Goal: Task Accomplishment & Management: Manage account settings

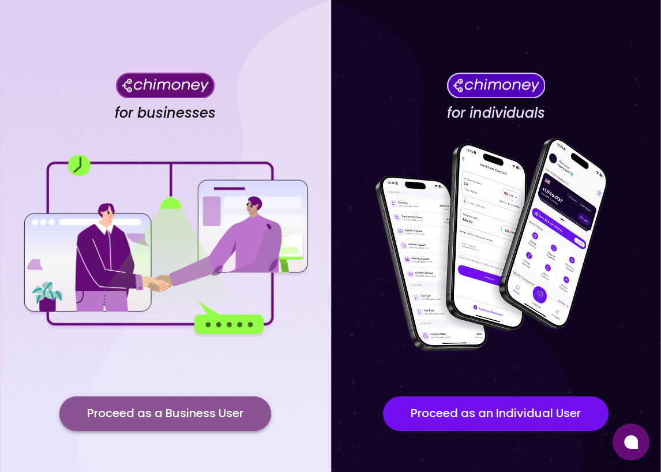
click at [211, 412] on button "Proceed as a Business User" at bounding box center [165, 413] width 212 height 35
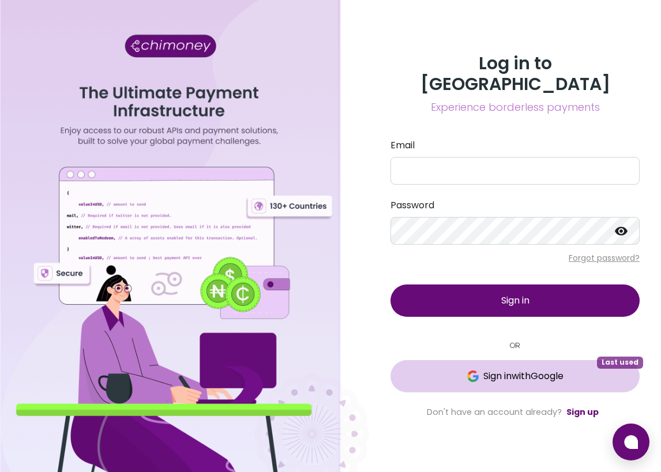
click at [554, 370] on span "Sign in with Google" at bounding box center [523, 376] width 80 height 14
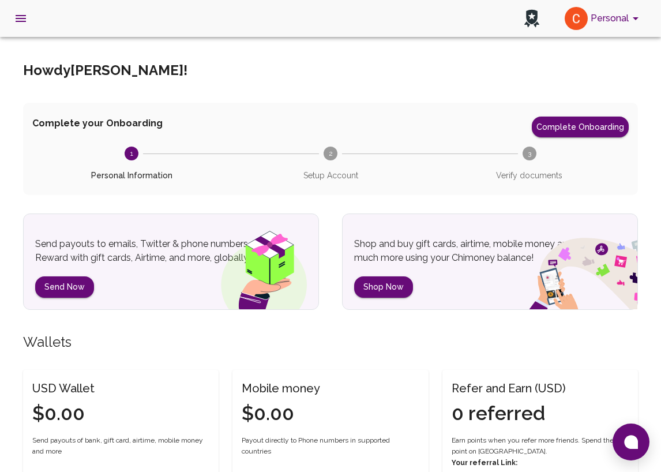
click at [333, 157] on circle at bounding box center [330, 153] width 14 height 14
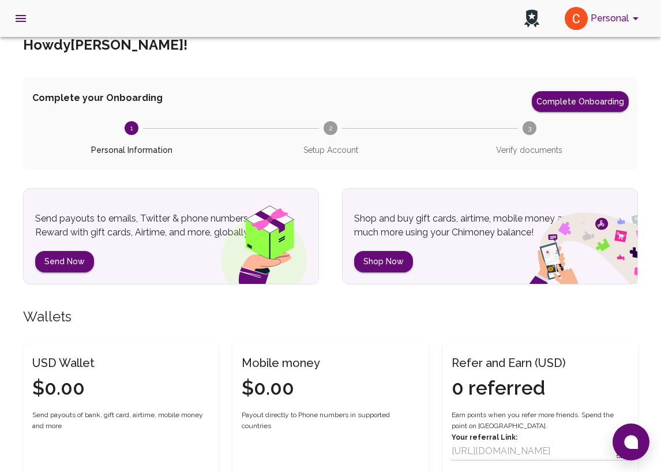
scroll to position [25, 0]
click at [59, 268] on button "Send Now" at bounding box center [64, 261] width 59 height 21
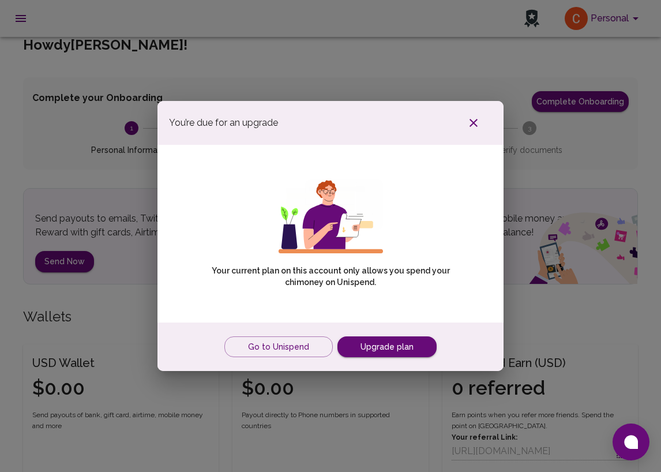
click at [473, 125] on icon "button" at bounding box center [474, 123] width 14 height 14
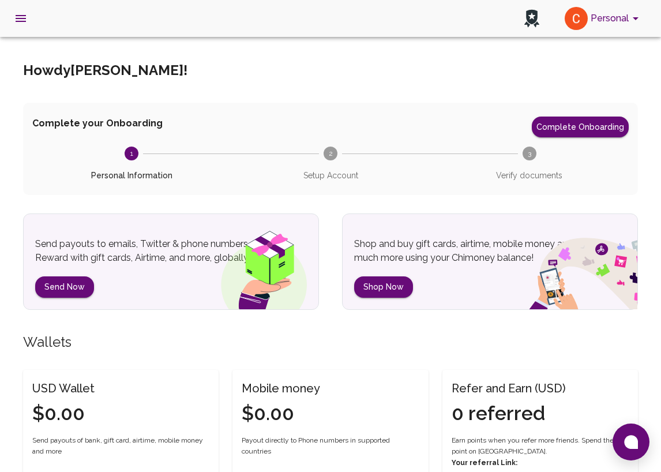
scroll to position [0, 0]
click at [27, 21] on icon "open drawer" at bounding box center [21, 19] width 14 height 14
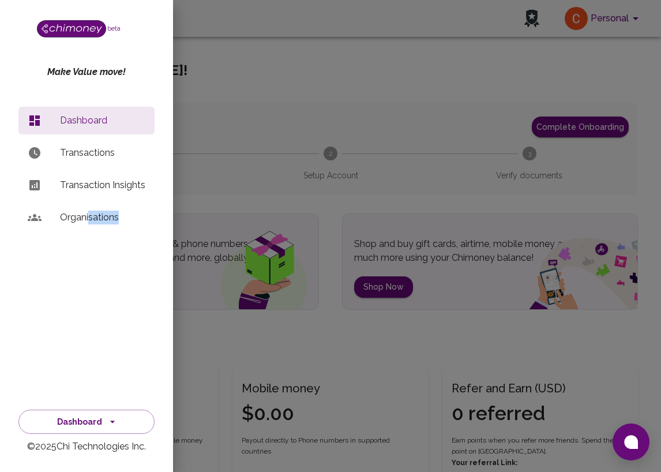
drag, startPoint x: 89, startPoint y: 217, endPoint x: 129, endPoint y: 245, distance: 48.8
click at [129, 245] on div "Dashboard Transactions Transaction Insights Organisations" at bounding box center [86, 241] width 173 height 279
click at [112, 424] on icon "button" at bounding box center [113, 422] width 12 height 12
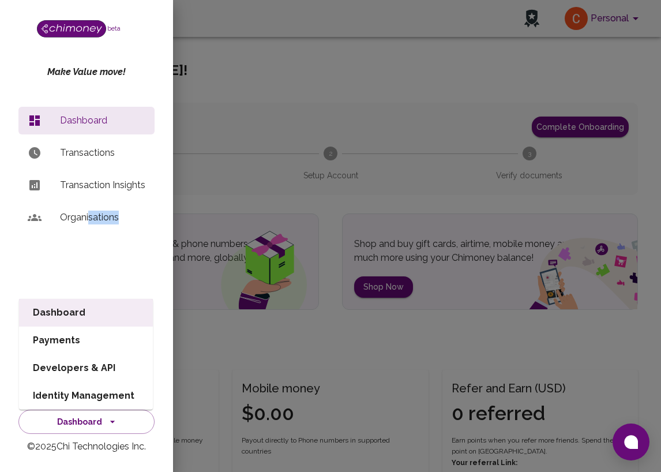
click at [136, 247] on div "Dashboard Transactions Transaction Insights Organisations" at bounding box center [86, 241] width 173 height 279
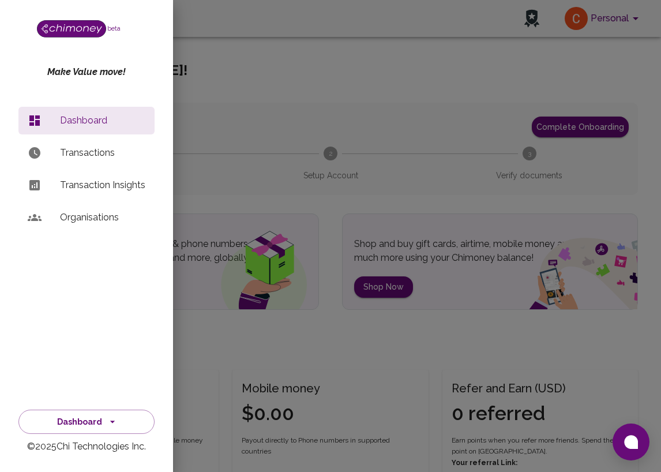
click at [280, 212] on div at bounding box center [330, 236] width 661 height 472
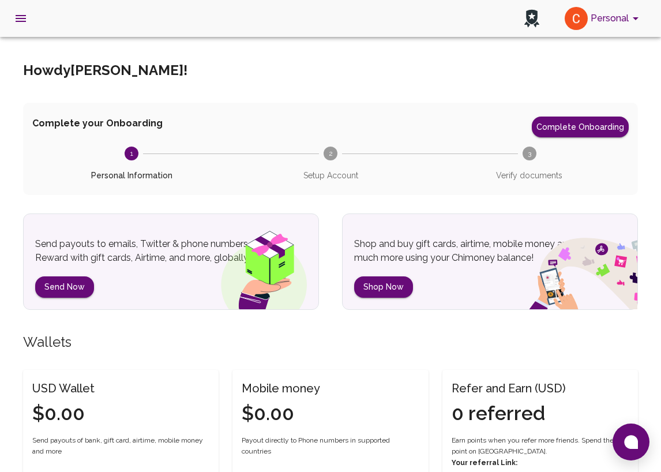
click at [164, 261] on p "Send payouts to emails, Twitter & phone numbers. Reward with gift cards, Airtim…" at bounding box center [148, 251] width 227 height 28
click at [587, 126] on button "Complete Onboarding" at bounding box center [580, 126] width 97 height 21
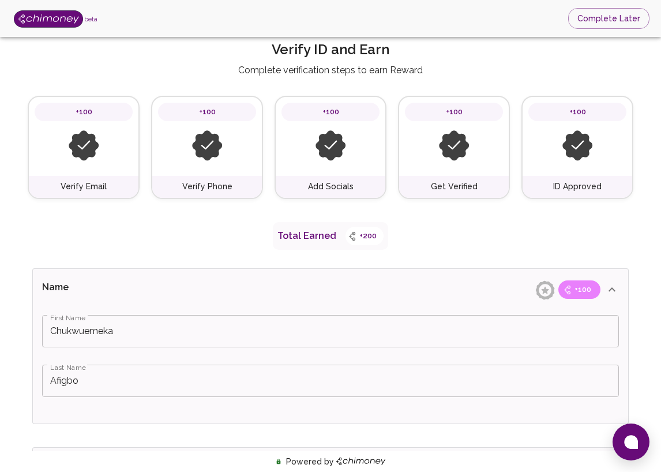
click at [128, 175] on div "+100" at bounding box center [84, 136] width 110 height 79
click at [194, 175] on div "+100" at bounding box center [207, 136] width 110 height 79
click at [329, 165] on div at bounding box center [330, 145] width 98 height 49
click at [431, 171] on div "+100" at bounding box center [454, 136] width 110 height 79
click at [573, 174] on div "+100" at bounding box center [577, 136] width 110 height 79
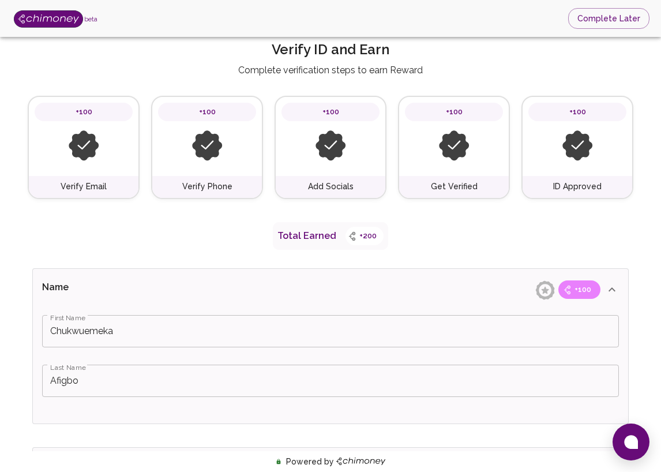
click at [65, 20] on img at bounding box center [48, 18] width 69 height 17
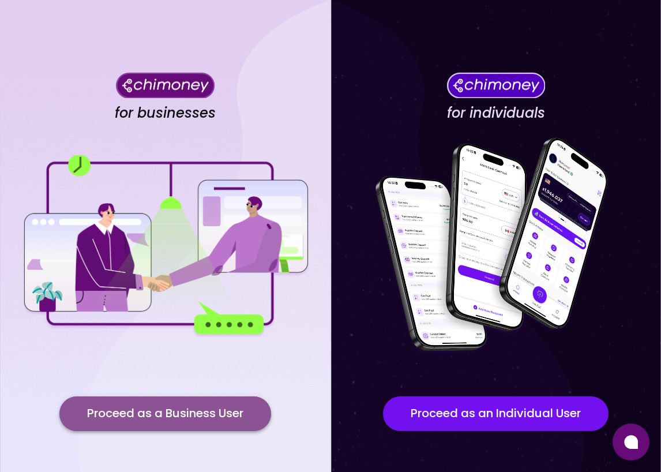
click at [224, 415] on button "Proceed as a Business User" at bounding box center [165, 413] width 212 height 35
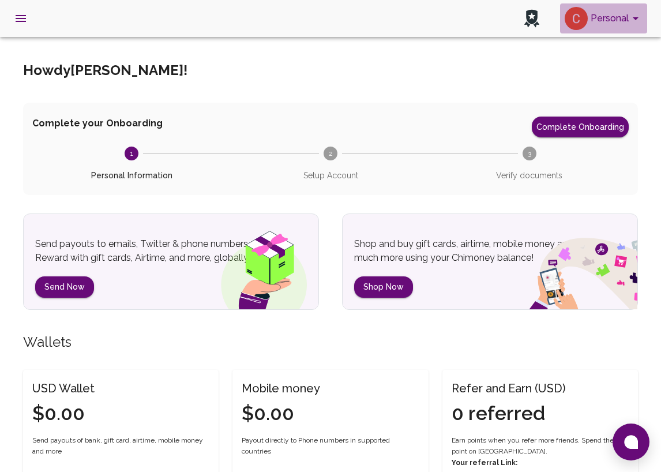
click at [629, 18] on icon "account of current user" at bounding box center [636, 19] width 14 height 14
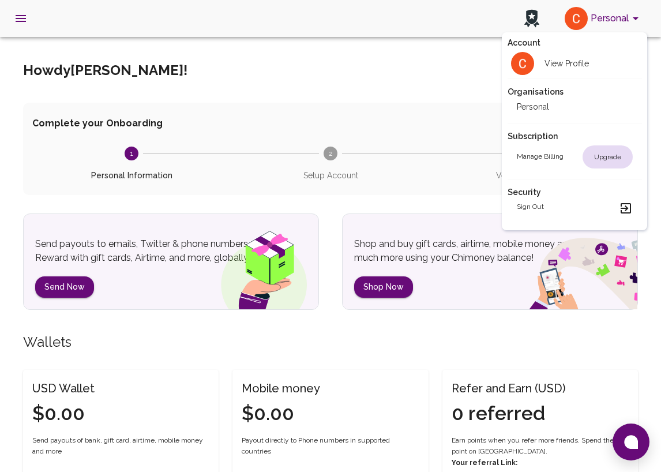
click at [18, 14] on div at bounding box center [330, 236] width 661 height 472
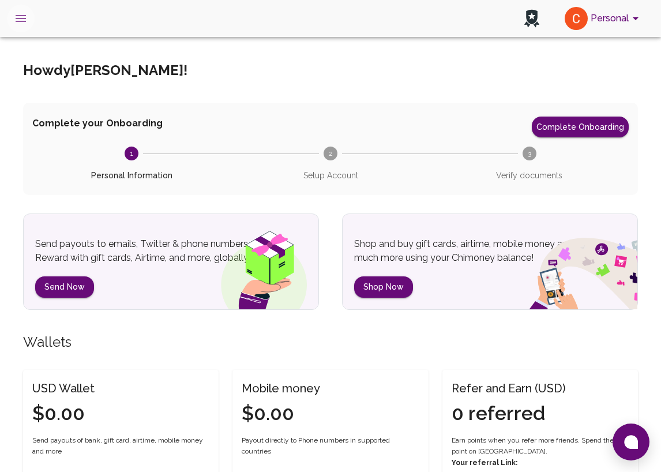
click at [18, 17] on icon "open drawer" at bounding box center [21, 19] width 14 height 14
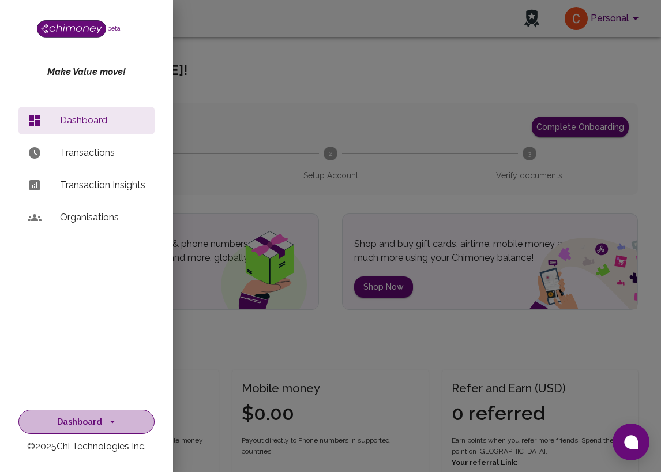
click at [107, 420] on icon "button" at bounding box center [113, 422] width 12 height 12
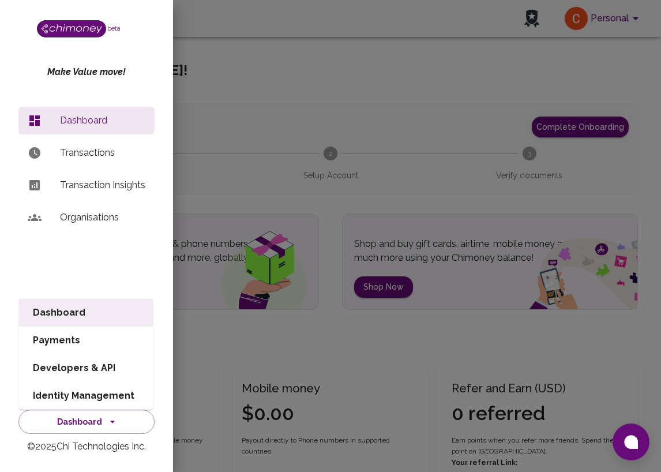
click at [122, 253] on div "Dashboard Transactions Transaction Insights Organisations" at bounding box center [86, 241] width 173 height 279
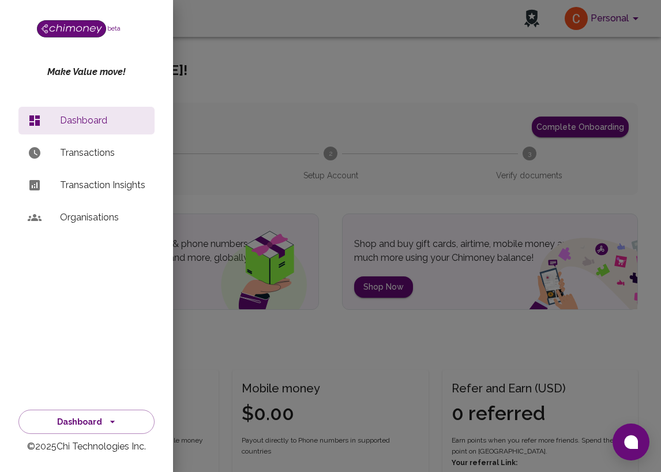
click at [272, 110] on div at bounding box center [330, 236] width 661 height 472
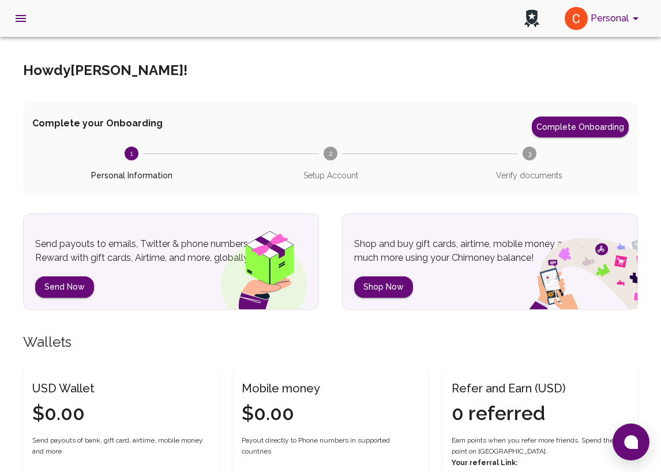
click at [612, 18] on button "Personal" at bounding box center [603, 18] width 87 height 30
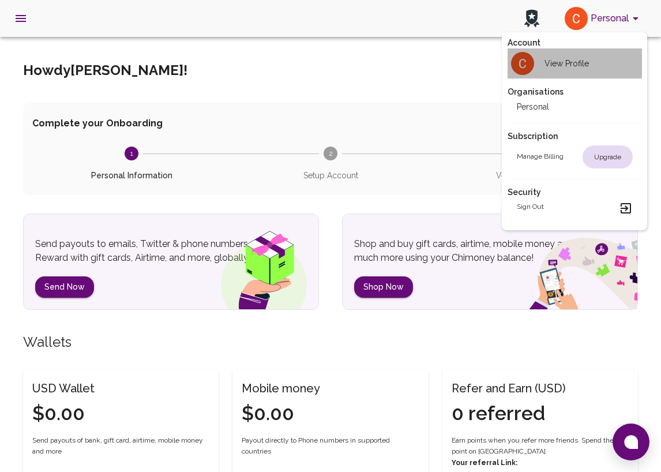
click at [558, 67] on h2 "View Profile" at bounding box center [566, 64] width 44 height 12
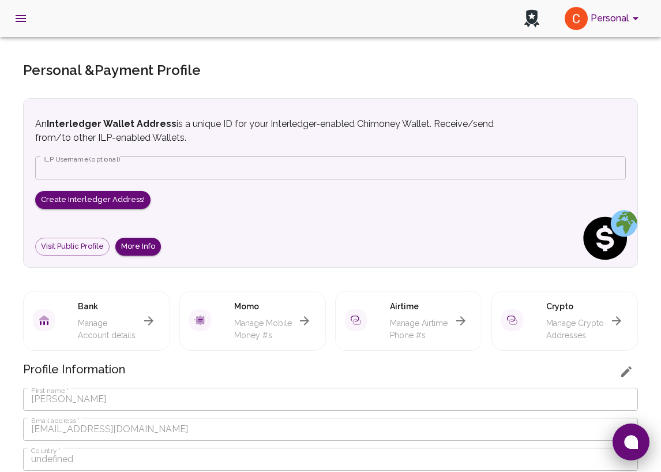
click at [641, 445] on button at bounding box center [630, 441] width 37 height 37
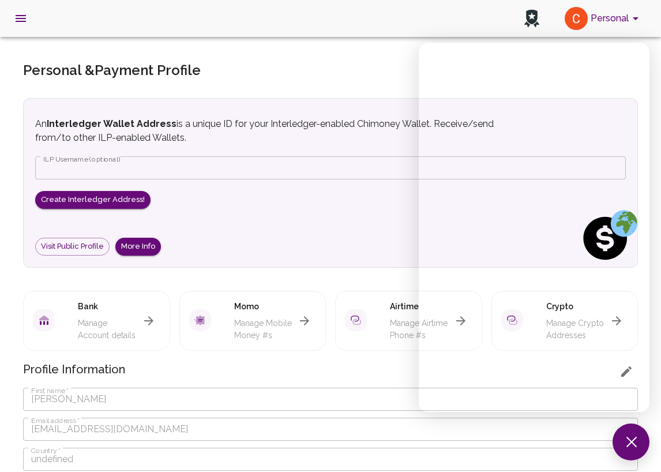
click at [295, 88] on div "Personal & Payment Profile An Interledger Wallet Address is a unique ID for you…" at bounding box center [330, 437] width 615 height 753
